Goal: Information Seeking & Learning: Check status

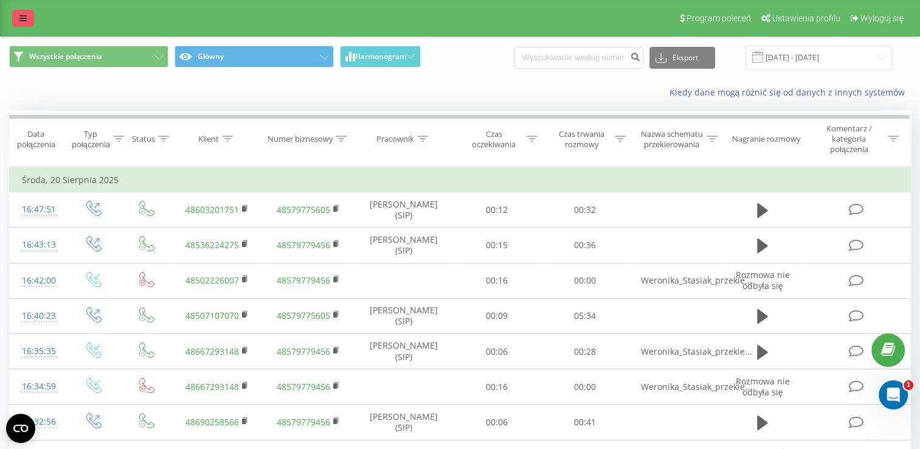
click at [19, 19] on link at bounding box center [23, 18] width 22 height 17
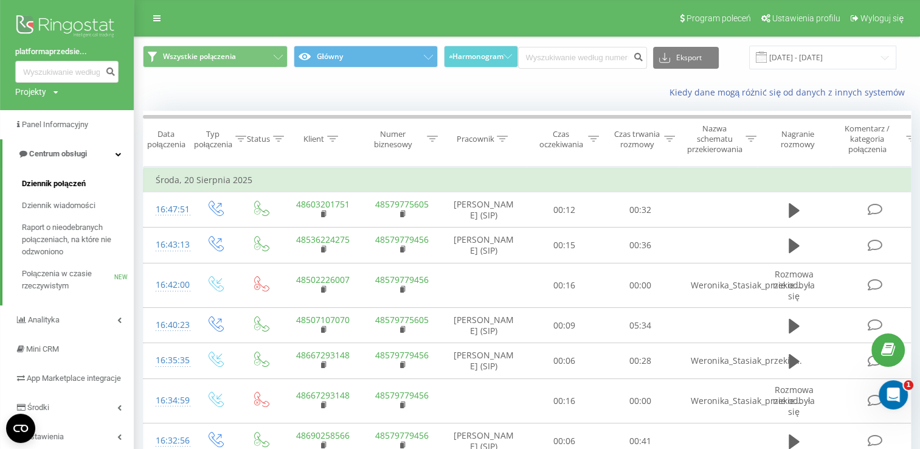
click at [54, 181] on span "Dziennik połączeń" at bounding box center [54, 184] width 64 height 12
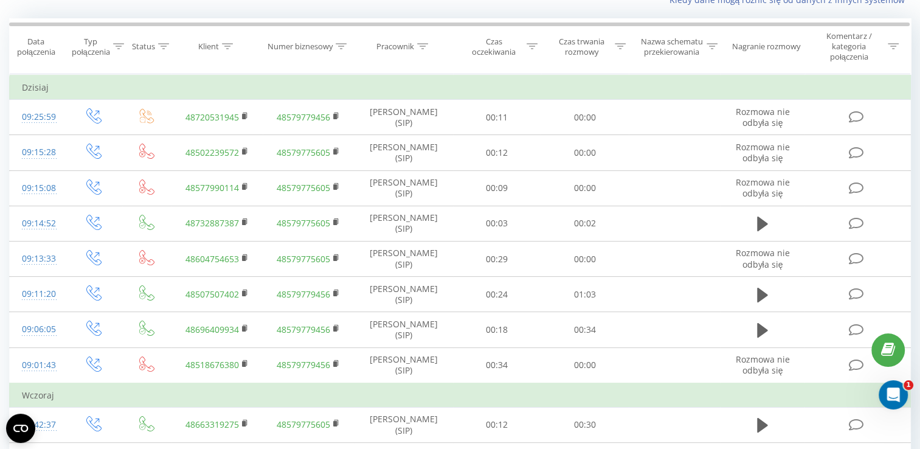
scroll to position [34, 0]
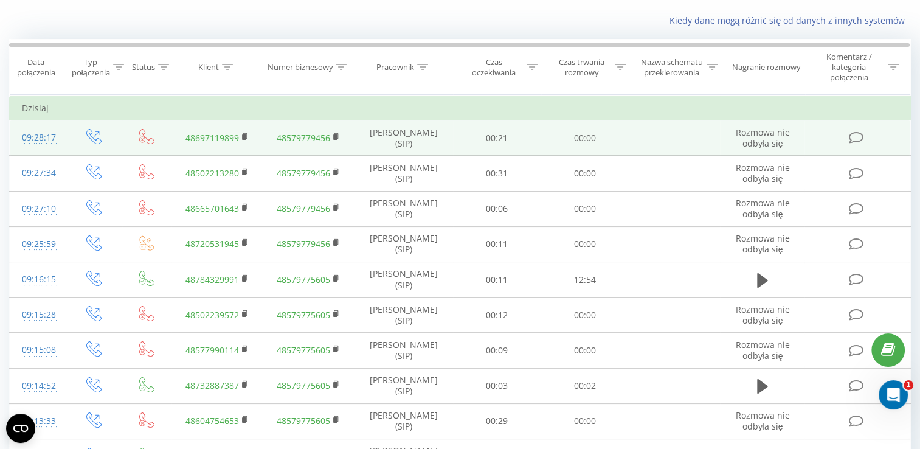
scroll to position [86, 0]
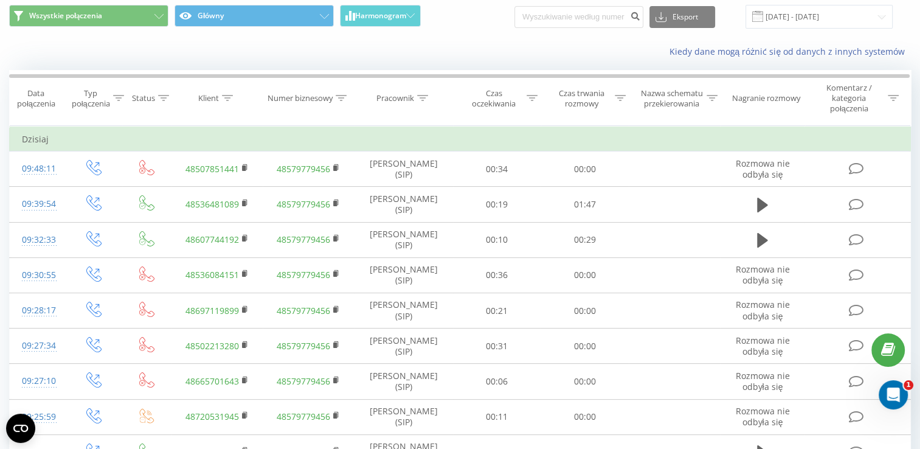
scroll to position [41, 0]
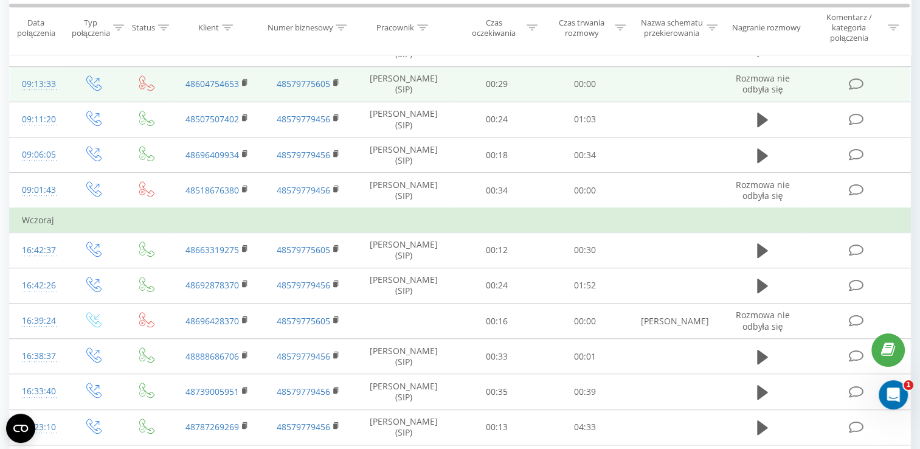
scroll to position [589, 0]
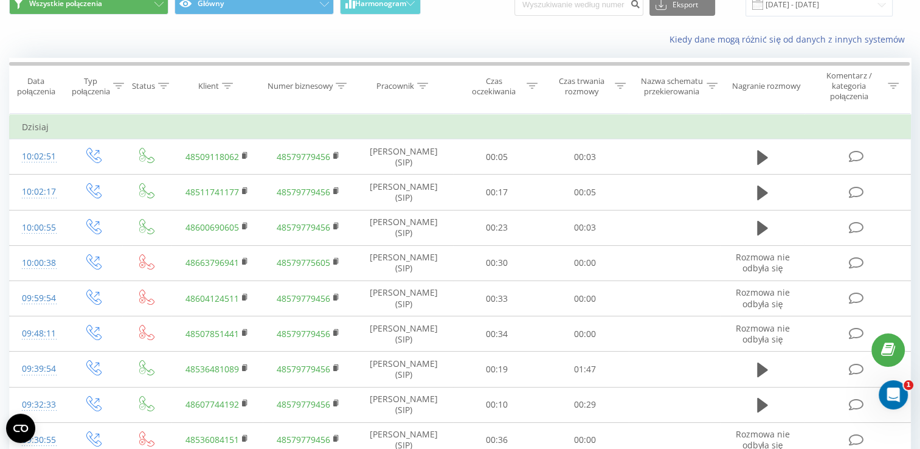
scroll to position [26, 0]
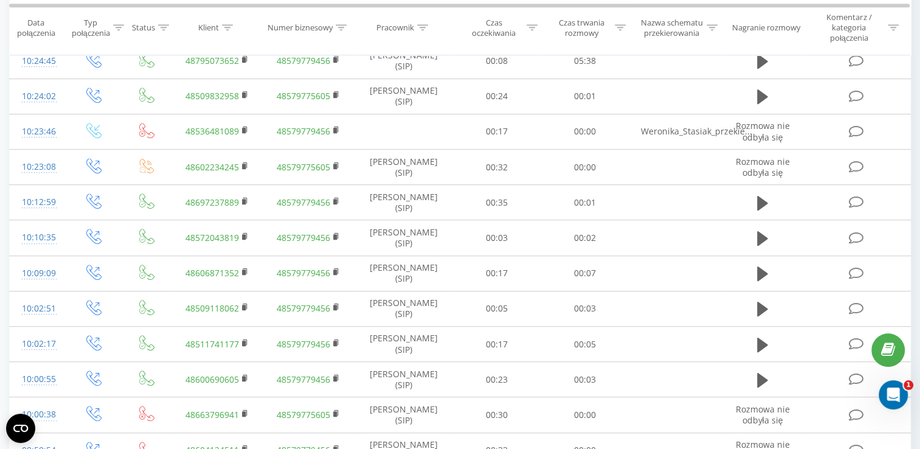
scroll to position [670, 0]
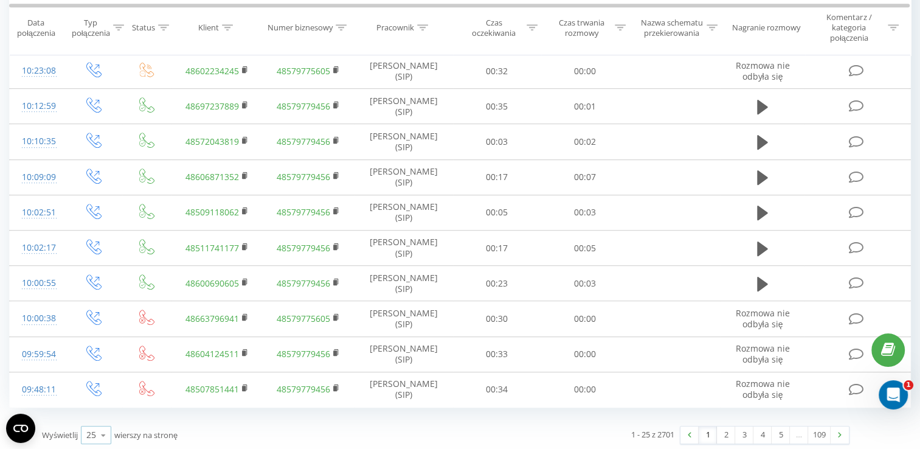
click at [92, 429] on div "25" at bounding box center [91, 435] width 10 height 12
click at [97, 414] on span "100" at bounding box center [93, 418] width 15 height 12
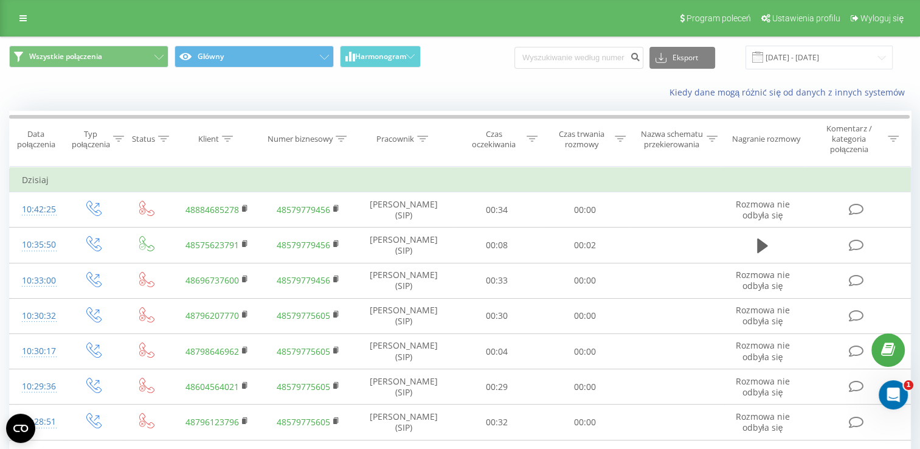
scroll to position [38, 0]
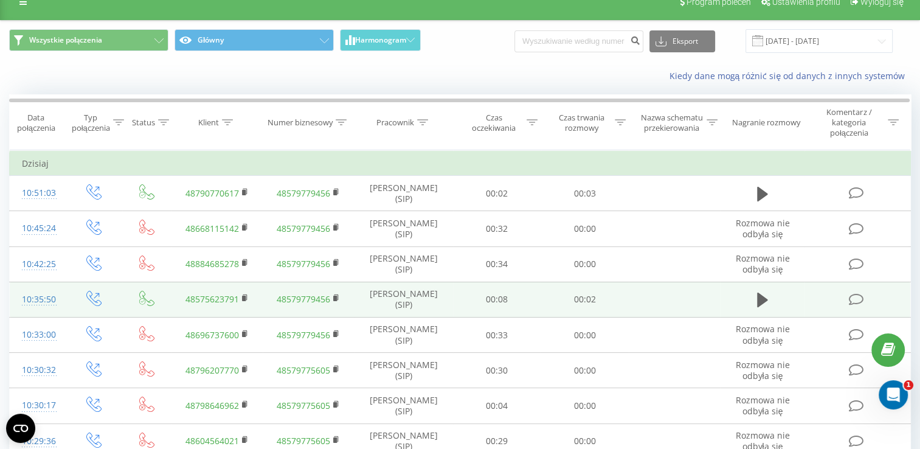
scroll to position [19, 0]
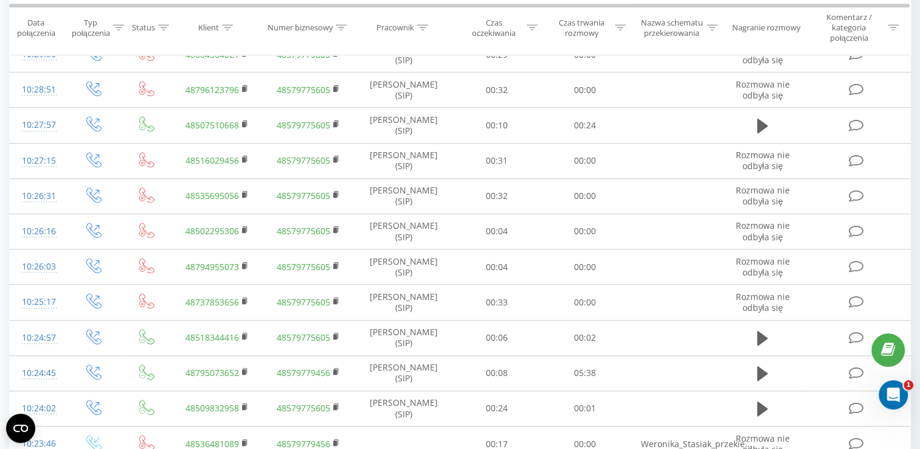
scroll to position [864, 0]
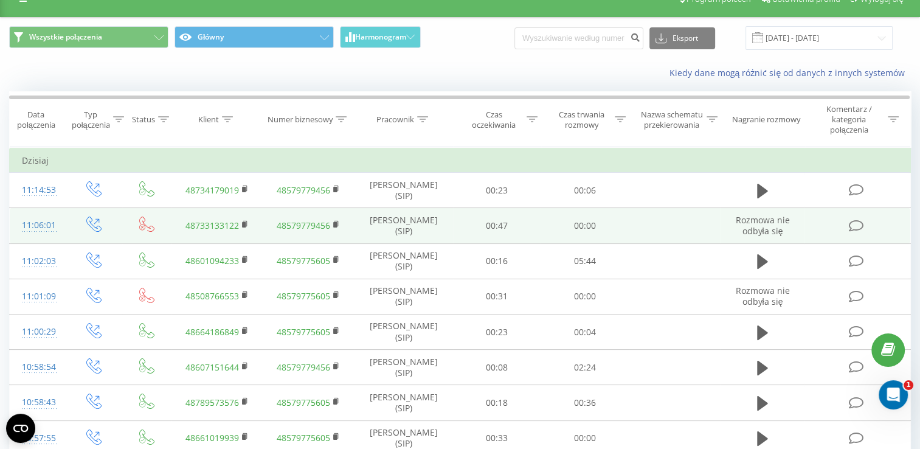
scroll to position [23, 0]
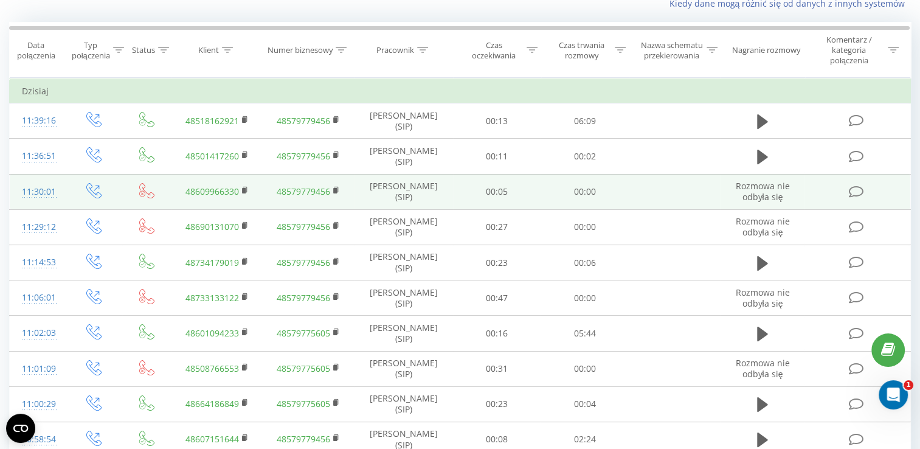
scroll to position [90, 0]
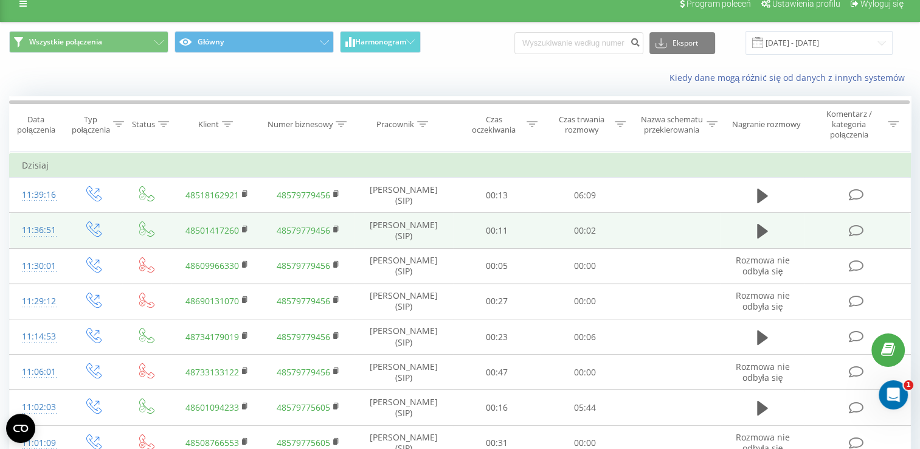
scroll to position [16, 0]
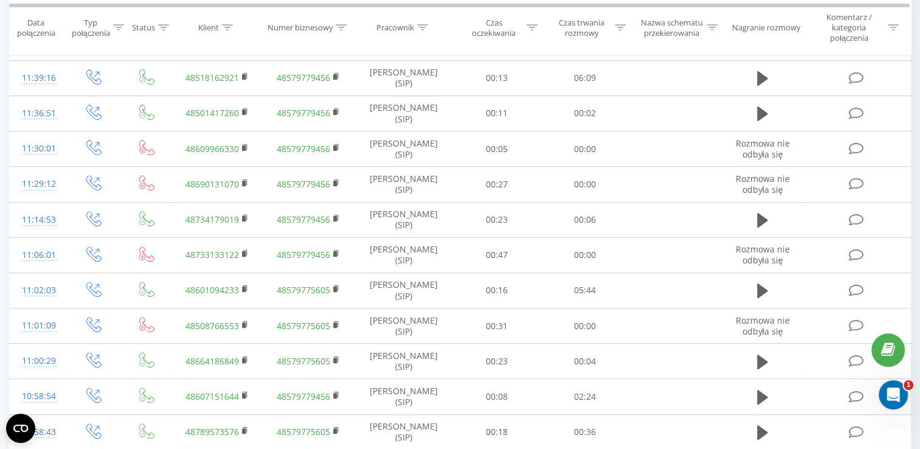
scroll to position [276, 0]
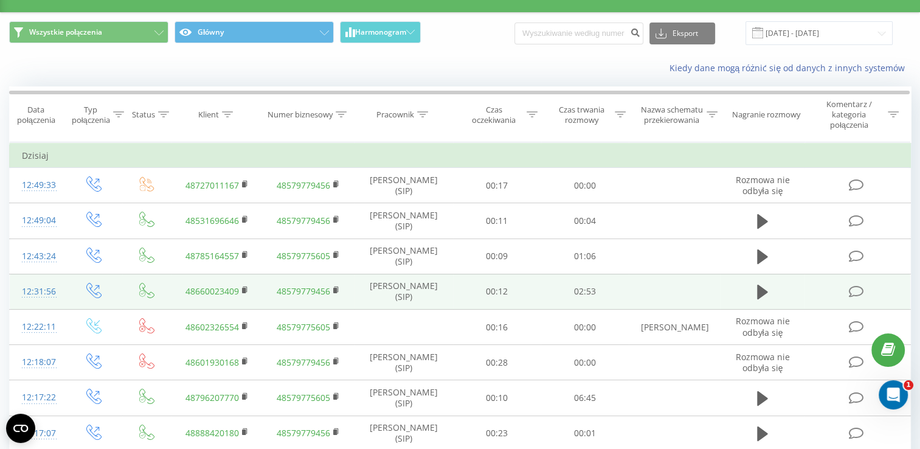
scroll to position [27, 0]
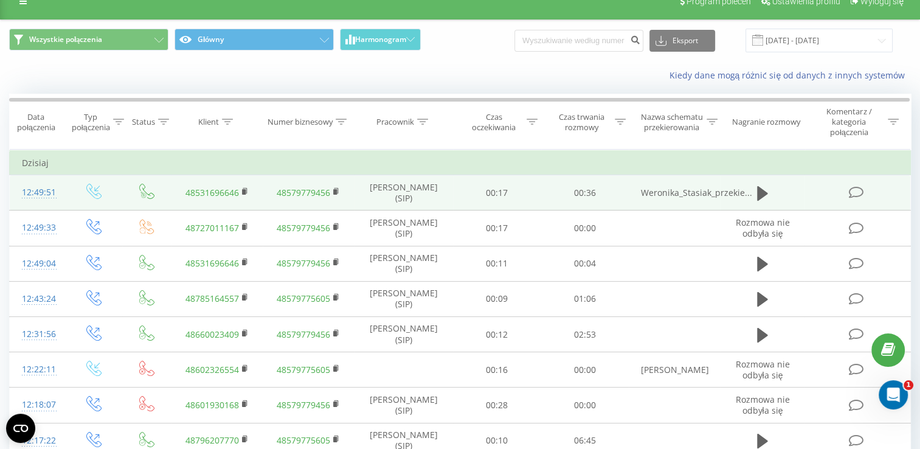
scroll to position [52, 0]
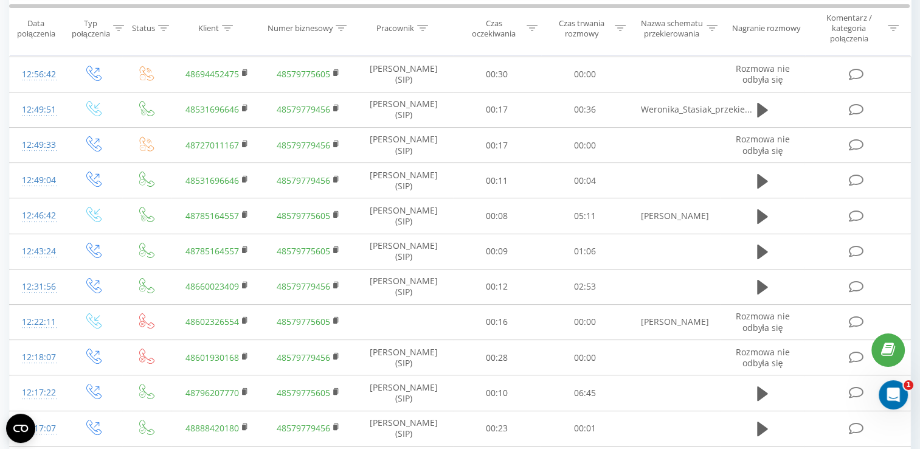
scroll to position [163, 0]
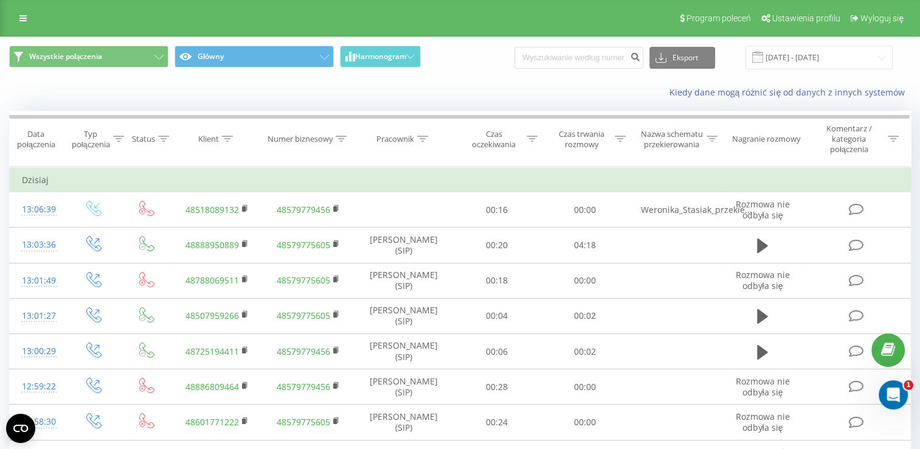
click at [242, 209] on icon at bounding box center [245, 208] width 7 height 9
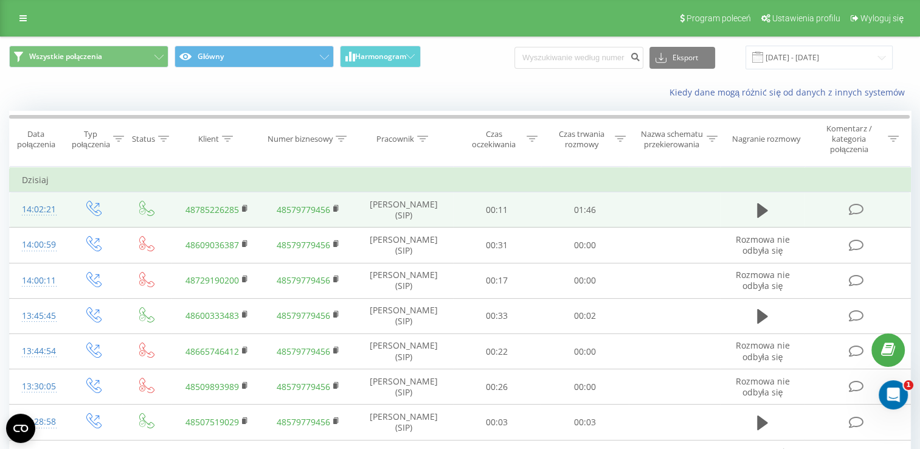
click at [750, 206] on td at bounding box center [762, 209] width 85 height 35
click at [766, 213] on icon at bounding box center [762, 210] width 11 height 17
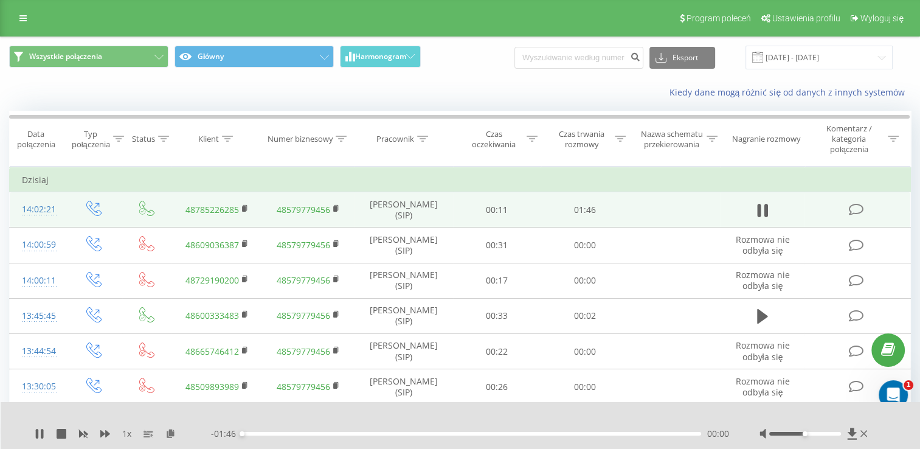
click at [248, 436] on div "- 01:46 00:00 00:00" at bounding box center [470, 433] width 518 height 12
click at [36, 432] on icon at bounding box center [37, 434] width 2 height 10
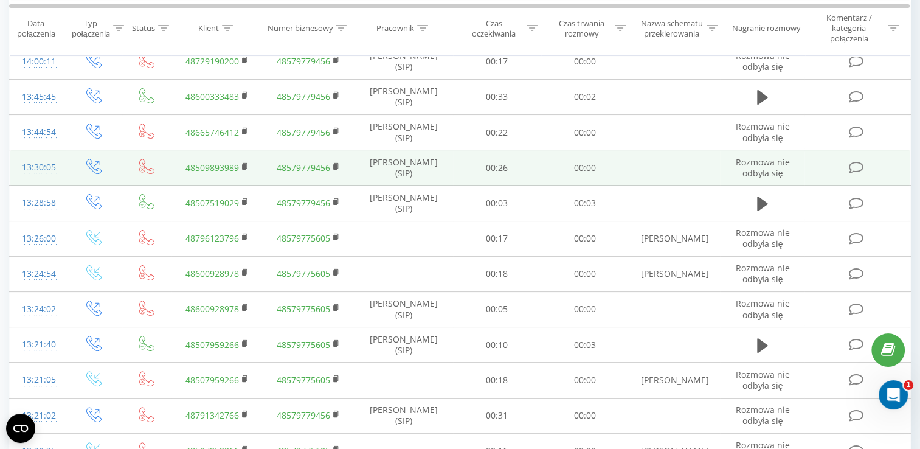
scroll to position [228, 0]
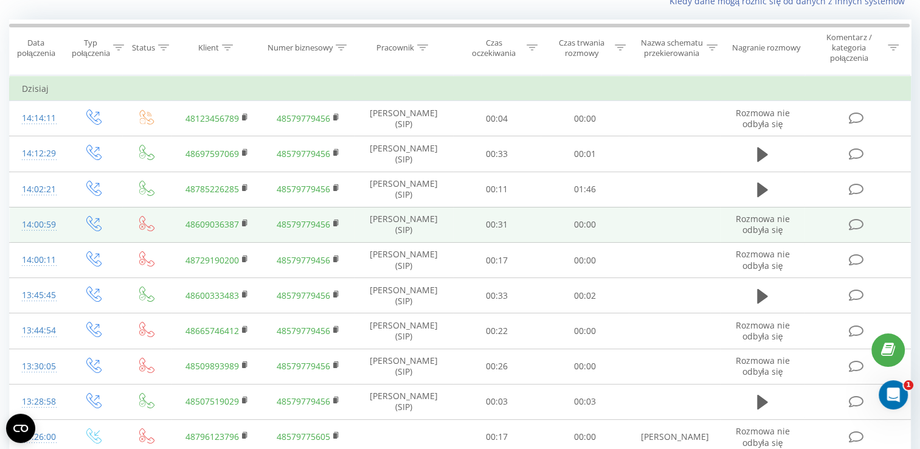
scroll to position [92, 0]
